Goal: Transaction & Acquisition: Download file/media

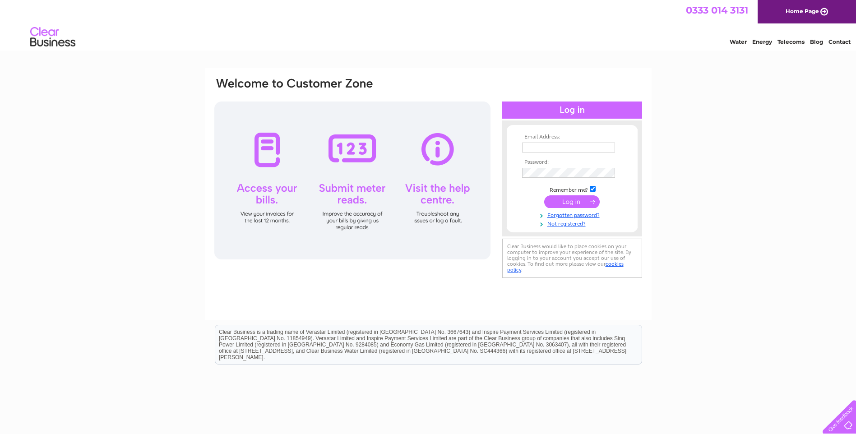
click at [147, 248] on div "Email Address: Password:" at bounding box center [428, 271] width 856 height 407
drag, startPoint x: 636, startPoint y: 333, endPoint x: 636, endPoint y: 327, distance: 5.9
click at [636, 334] on div "Clear Business is a trading name of Verastar Limited (registered in [GEOGRAPHIC…" at bounding box center [428, 344] width 426 height 39
click at [573, 155] on td at bounding box center [572, 157] width 105 height 5
click at [573, 151] on input "text" at bounding box center [568, 148] width 93 height 10
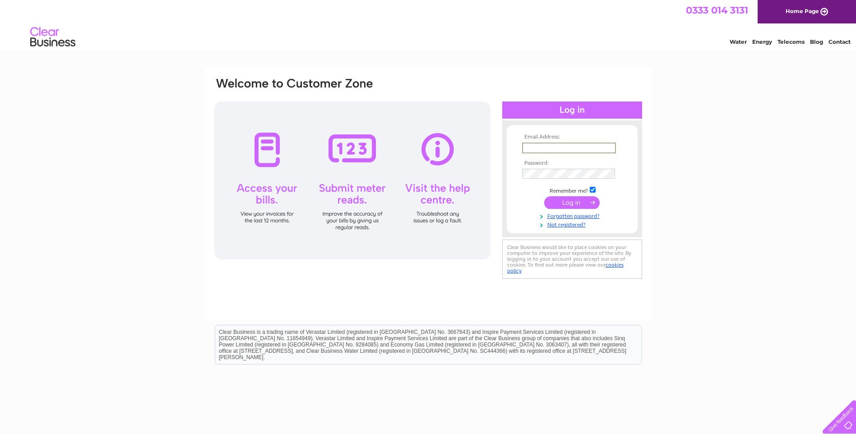
paste input "[EMAIL_ADDRESS][DOMAIN_NAME]"
type input "[EMAIL_ADDRESS][DOMAIN_NAME]"
click at [384, 281] on div "Email Address: [EMAIL_ADDRESS][DOMAIN_NAME] Password:" at bounding box center [428, 194] width 447 height 253
click at [590, 192] on td "Remember me?" at bounding box center [572, 189] width 105 height 9
click at [590, 193] on td "Remember me?" at bounding box center [572, 188] width 105 height 9
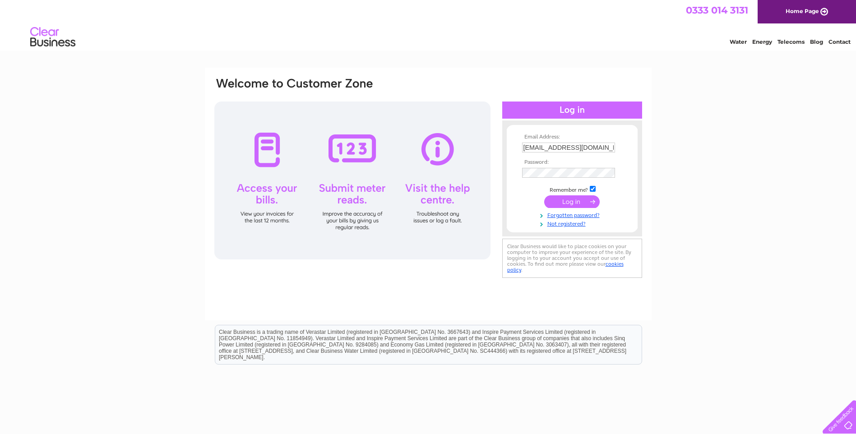
click at [590, 191] on input "checkbox" at bounding box center [593, 189] width 6 height 6
checkbox input "false"
click at [587, 198] on input "submit" at bounding box center [571, 201] width 55 height 13
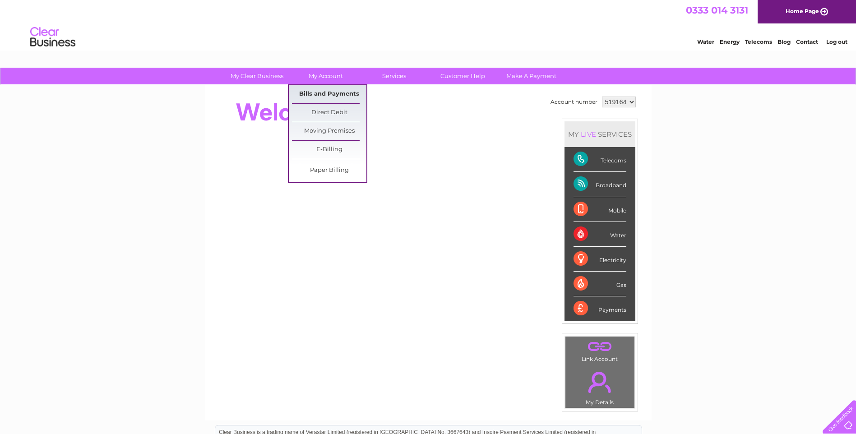
click at [322, 90] on link "Bills and Payments" at bounding box center [329, 94] width 74 height 18
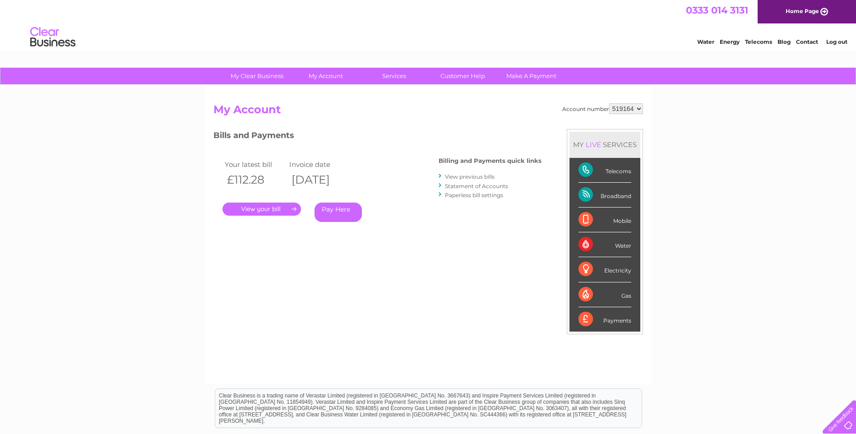
click at [635, 113] on select "519164" at bounding box center [626, 108] width 34 height 11
click at [655, 114] on div "My Clear Business Login Details My Details My Preferences Link Account My Accou…" at bounding box center [428, 303] width 856 height 470
click at [468, 175] on link "View previous bills" at bounding box center [470, 176] width 50 height 7
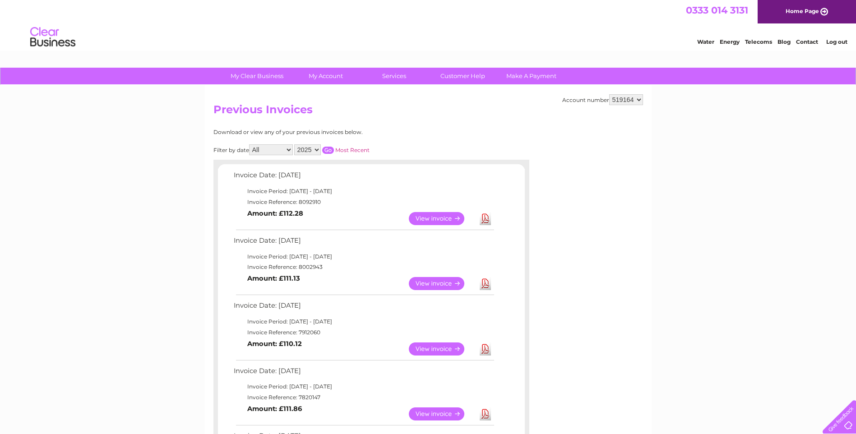
scroll to position [45, 0]
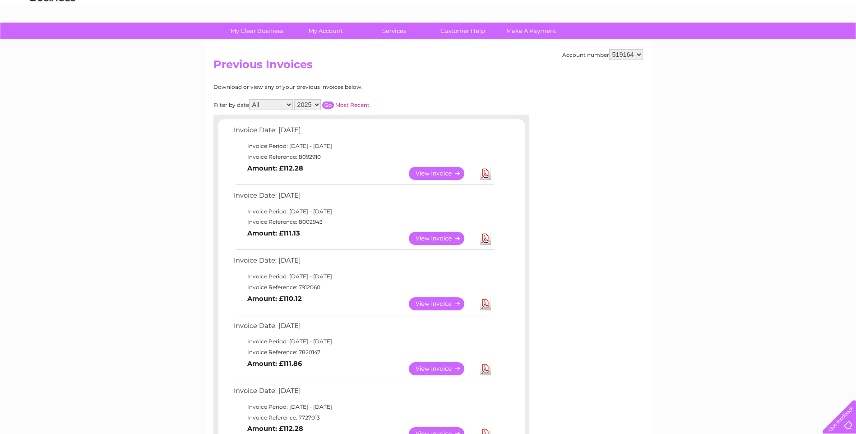
click at [483, 238] on link "Download" at bounding box center [484, 238] width 11 height 13
click at [487, 304] on link "Download" at bounding box center [484, 303] width 11 height 13
click at [376, 350] on td "Invoice Reference: 7820147" at bounding box center [363, 352] width 264 height 11
click at [391, 336] on td "Invoice Date: 10 June 2025" at bounding box center [363, 328] width 264 height 17
click at [382, 331] on td "Invoice Date: 10 June 2025" at bounding box center [363, 328] width 264 height 17
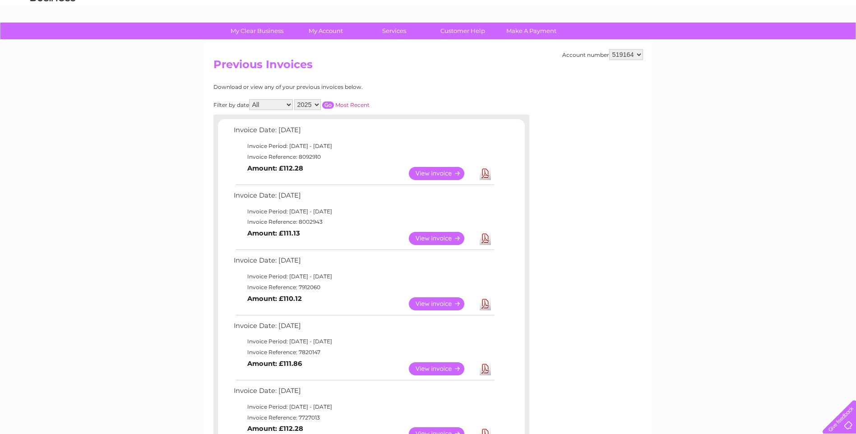
scroll to position [90, 0]
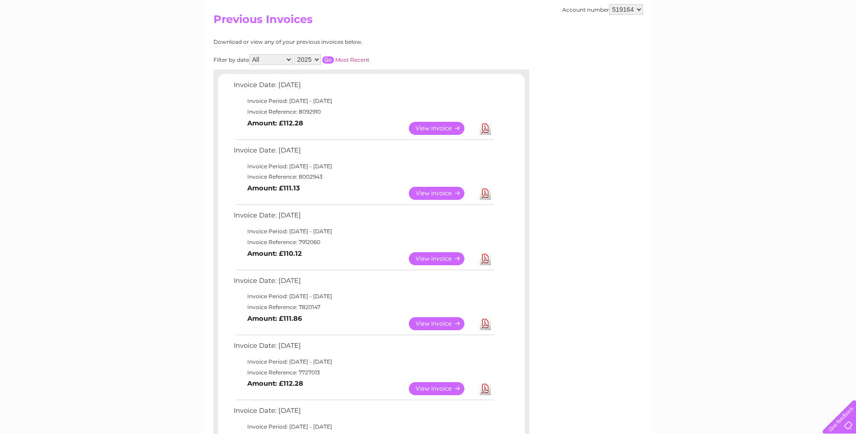
click at [488, 328] on link "Download" at bounding box center [484, 323] width 11 height 13
click at [362, 350] on td "Invoice Date: 12 May 2025" at bounding box center [363, 348] width 264 height 17
click at [487, 389] on link "Download" at bounding box center [484, 388] width 11 height 13
click at [393, 364] on td "Invoice Period: 1 May 2025 - 31 May 2025" at bounding box center [363, 361] width 264 height 11
